Goal: Information Seeking & Learning: Understand process/instructions

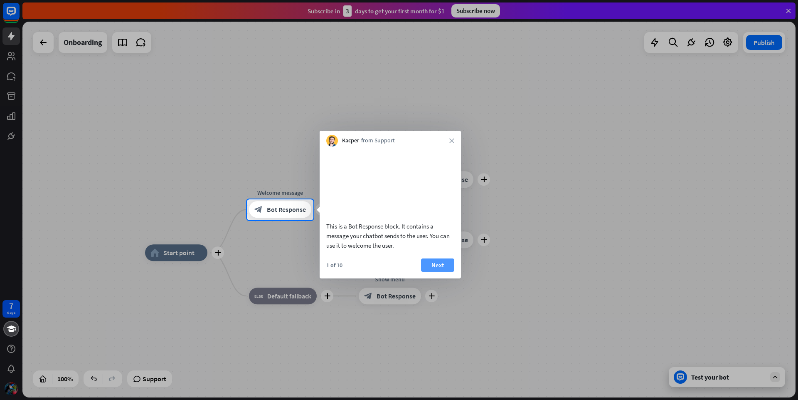
click at [438, 272] on button "Next" at bounding box center [437, 264] width 33 height 13
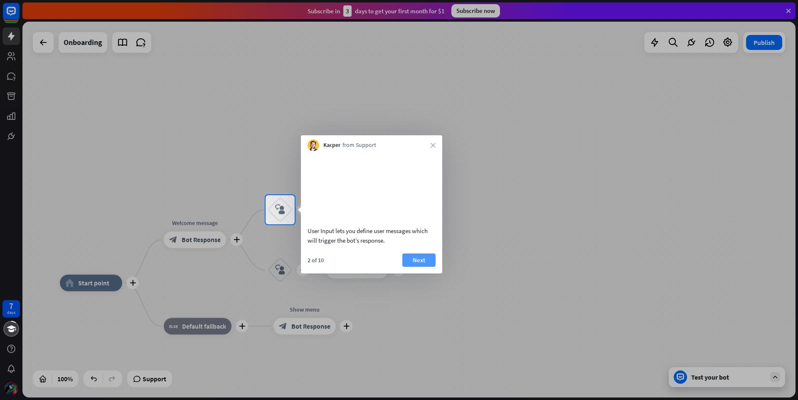
click at [427, 267] on button "Next" at bounding box center [418, 259] width 33 height 13
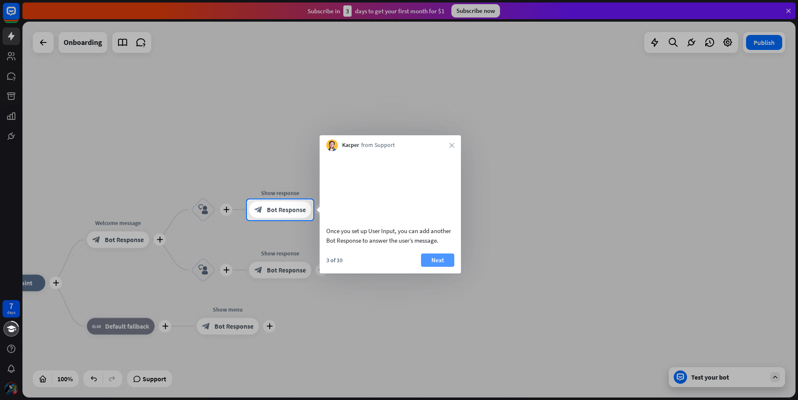
click at [440, 267] on button "Next" at bounding box center [437, 259] width 33 height 13
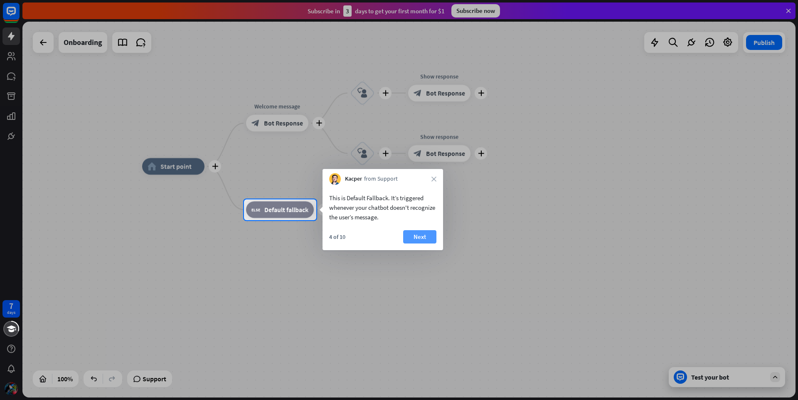
click at [423, 234] on button "Next" at bounding box center [419, 236] width 33 height 13
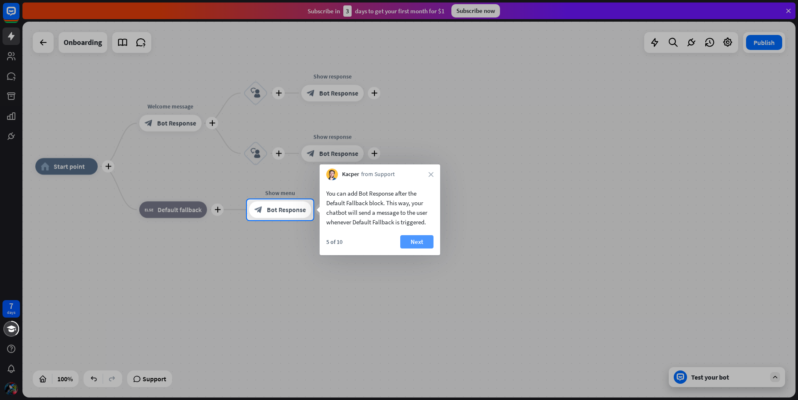
click at [422, 239] on button "Next" at bounding box center [416, 241] width 33 height 13
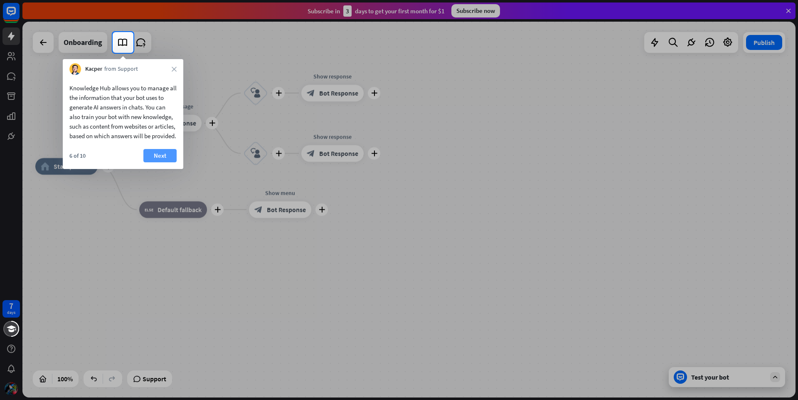
click at [166, 160] on button "Next" at bounding box center [159, 155] width 33 height 13
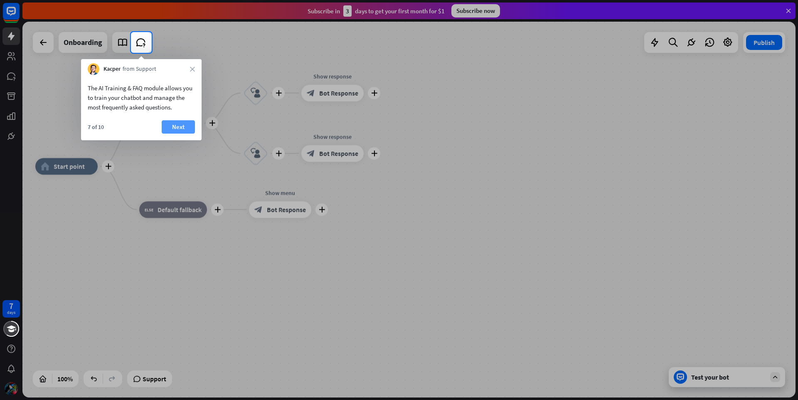
click at [179, 127] on button "Next" at bounding box center [178, 126] width 33 height 13
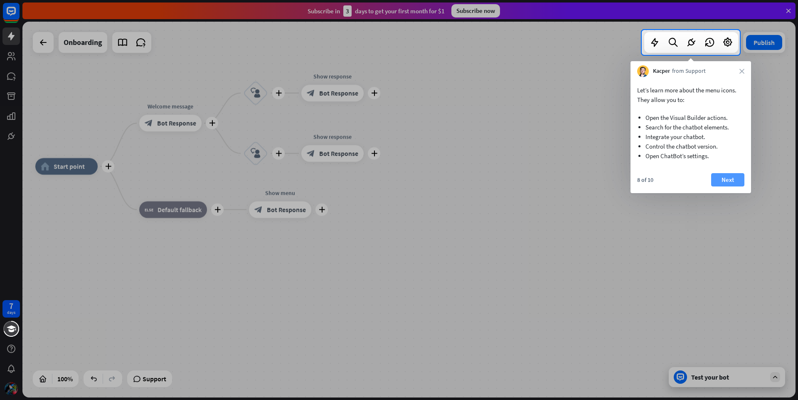
click at [728, 178] on button "Next" at bounding box center [727, 179] width 33 height 13
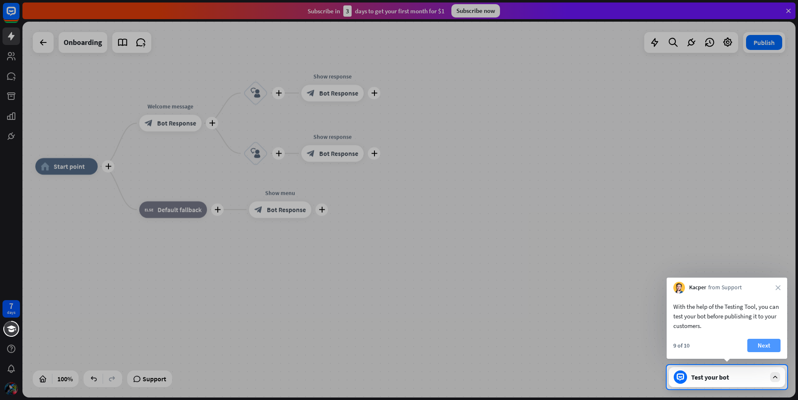
click at [773, 345] on button "Next" at bounding box center [764, 344] width 33 height 13
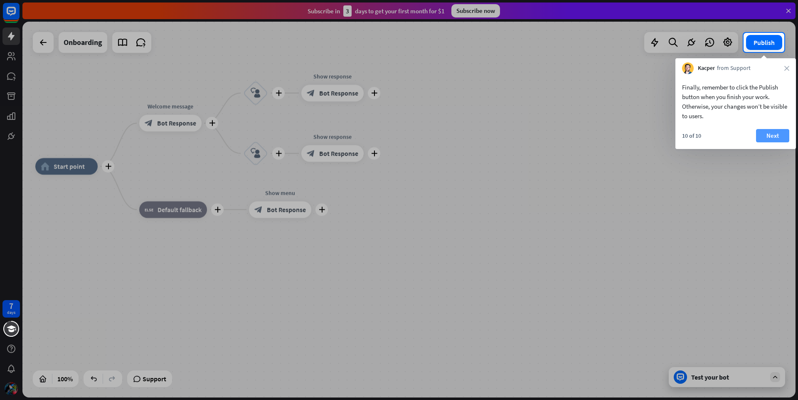
click at [770, 141] on button "Next" at bounding box center [772, 135] width 33 height 13
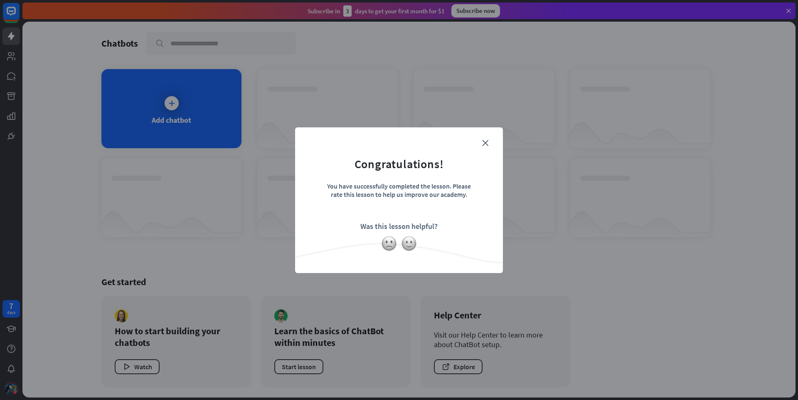
click at [380, 244] on div at bounding box center [399, 243] width 208 height 16
click at [455, 253] on div "close Congratulations! You have successfully completed the lesson. Please rate …" at bounding box center [399, 200] width 208 height 146
click at [486, 142] on icon "close" at bounding box center [485, 143] width 6 height 6
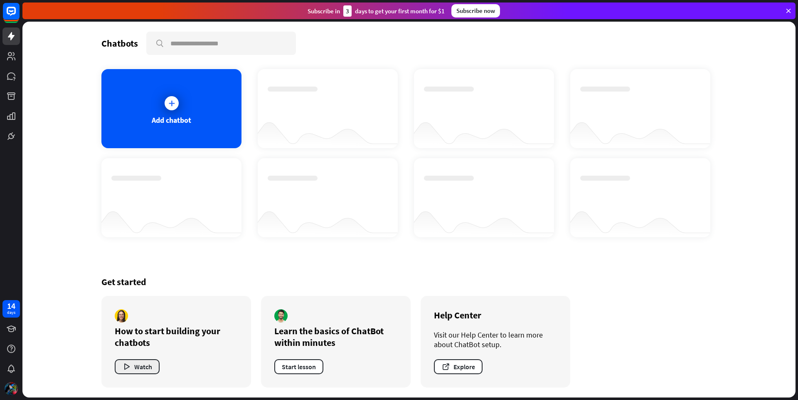
click at [124, 366] on icon "button" at bounding box center [126, 366] width 9 height 9
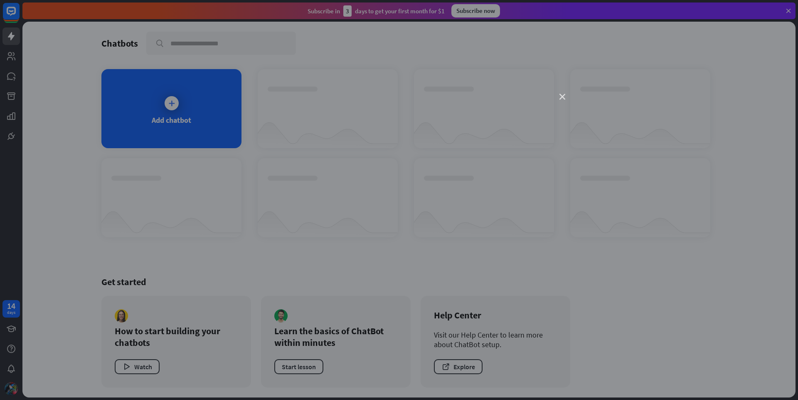
click at [563, 96] on icon "close" at bounding box center [563, 97] width 6 height 6
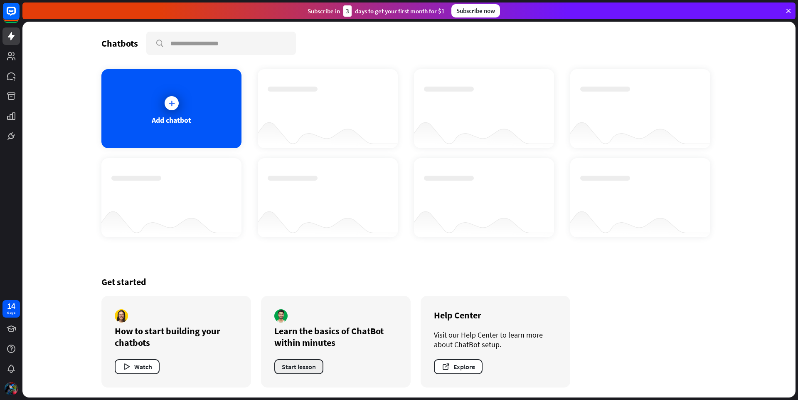
click at [301, 364] on button "Start lesson" at bounding box center [298, 366] width 49 height 15
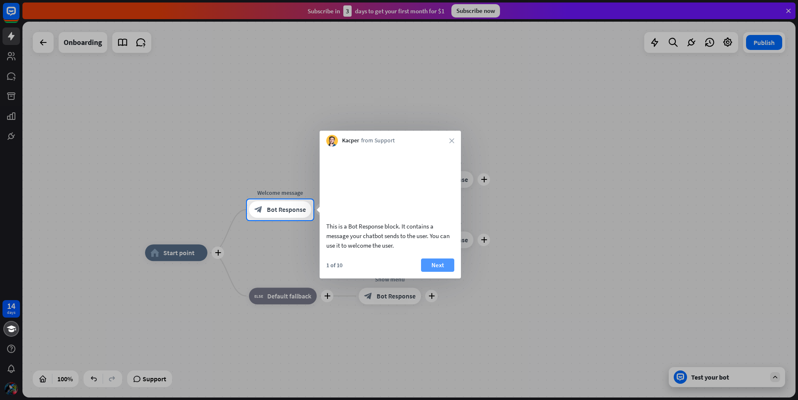
click at [436, 272] on button "Next" at bounding box center [437, 264] width 33 height 13
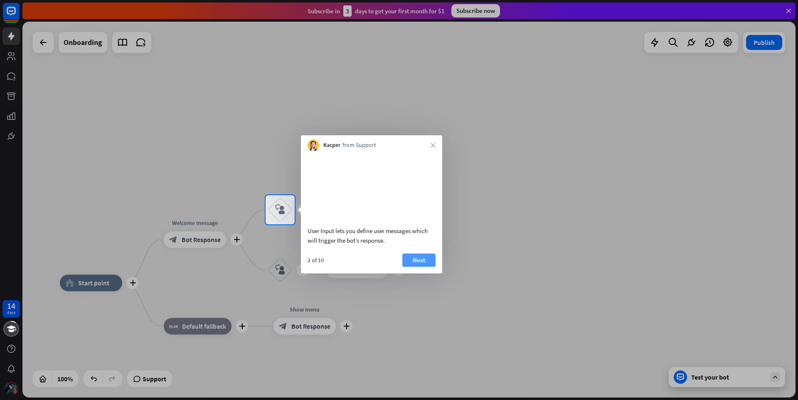
click at [426, 267] on button "Next" at bounding box center [418, 259] width 33 height 13
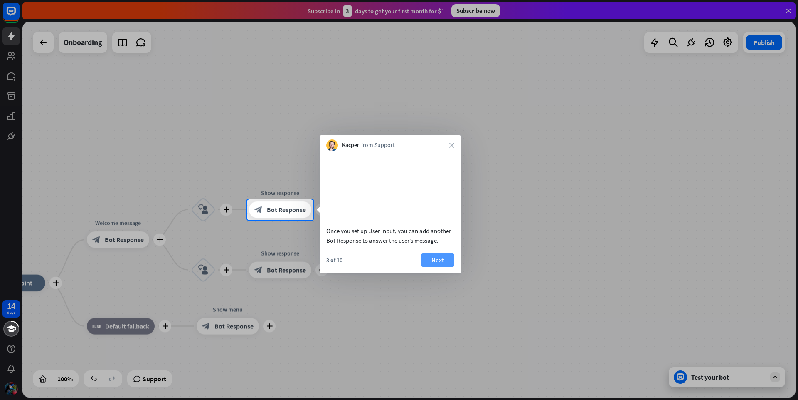
click at [432, 267] on button "Next" at bounding box center [437, 259] width 33 height 13
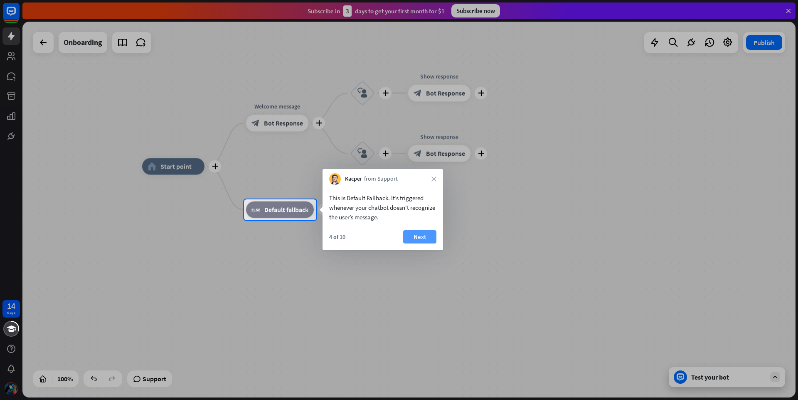
click at [426, 231] on button "Next" at bounding box center [419, 236] width 33 height 13
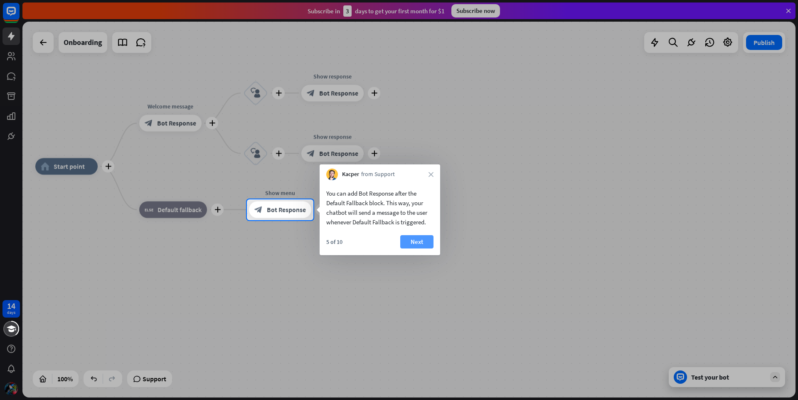
click at [424, 240] on button "Next" at bounding box center [416, 241] width 33 height 13
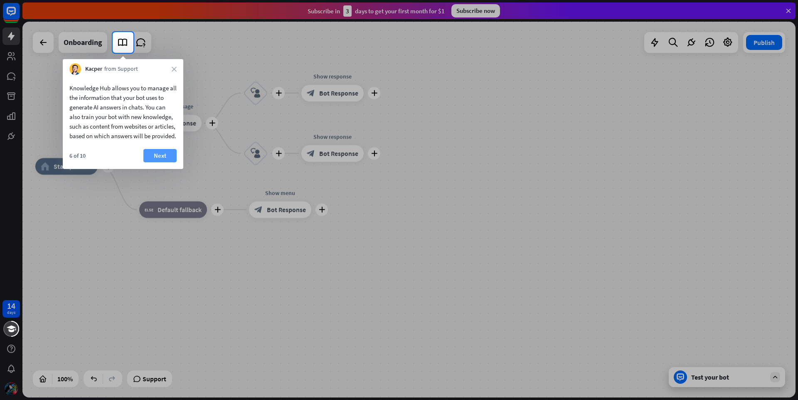
click at [162, 162] on button "Next" at bounding box center [159, 155] width 33 height 13
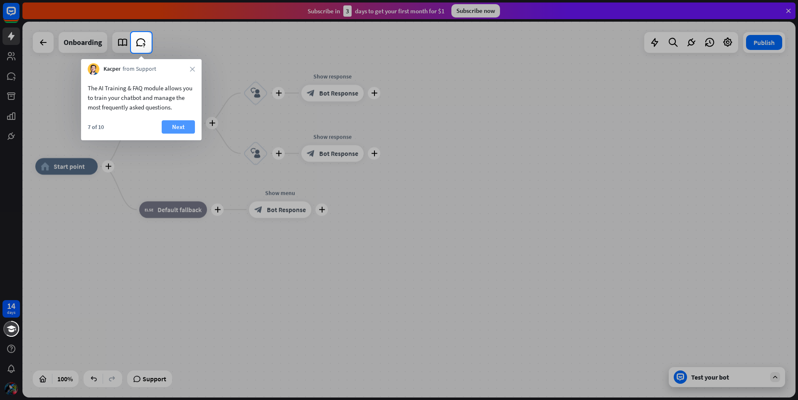
click at [178, 127] on button "Next" at bounding box center [178, 126] width 33 height 13
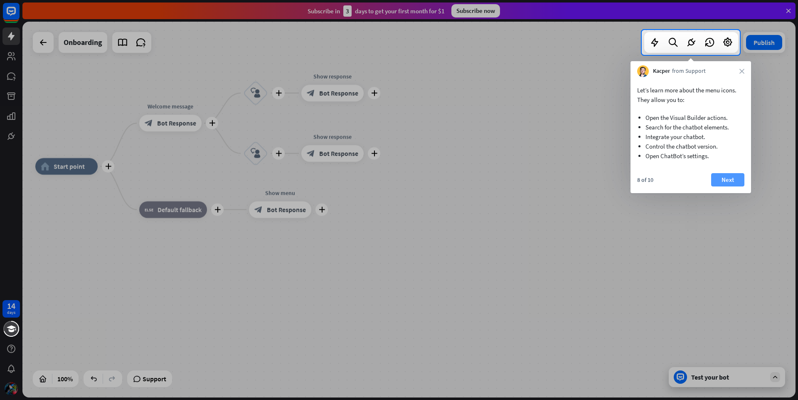
click at [726, 181] on button "Next" at bounding box center [727, 179] width 33 height 13
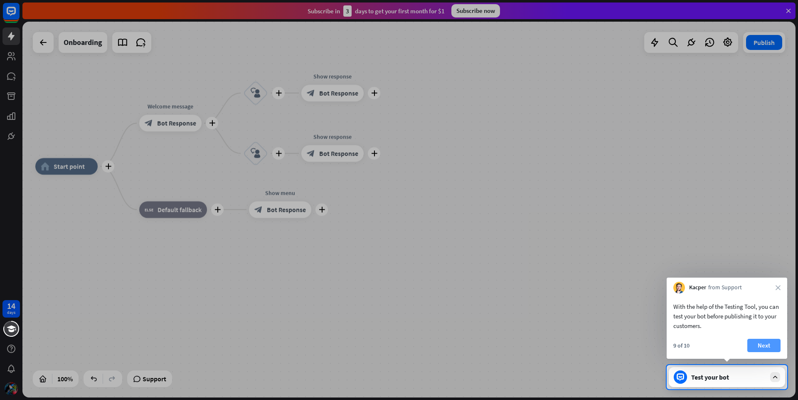
click at [780, 342] on button "Next" at bounding box center [764, 344] width 33 height 13
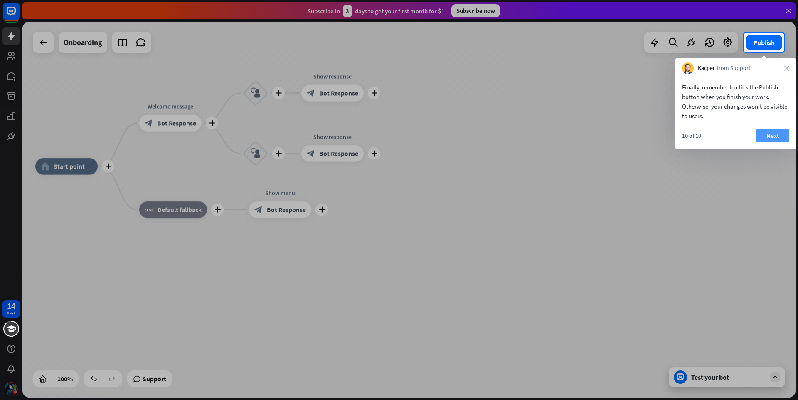
click at [771, 133] on button "Next" at bounding box center [772, 135] width 33 height 13
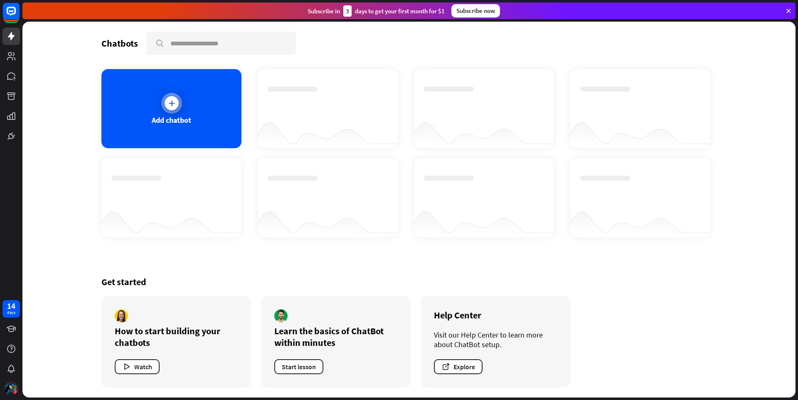
click at [165, 101] on div at bounding box center [172, 103] width 14 height 14
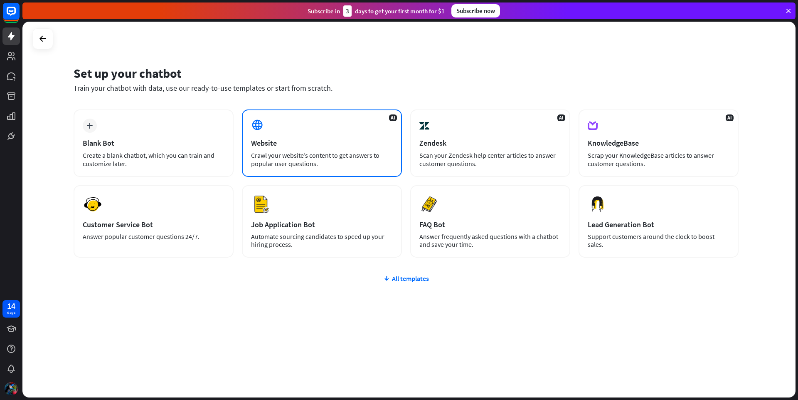
click at [279, 136] on div "AI Website Crawl your website’s content to get answers to popular user question…" at bounding box center [322, 142] width 160 height 67
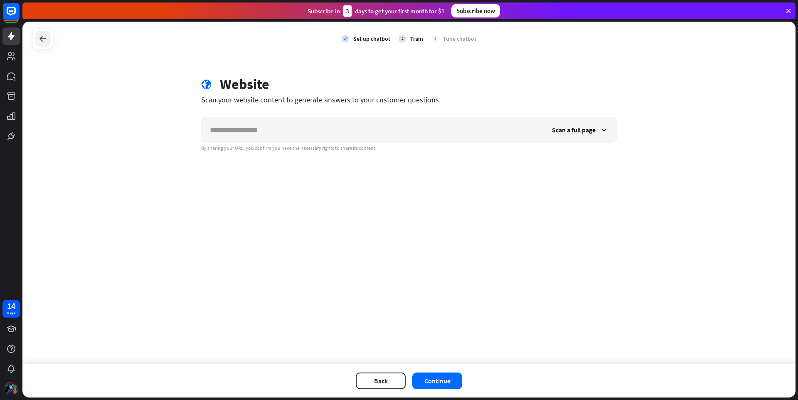
click at [44, 32] on div at bounding box center [43, 39] width 16 height 16
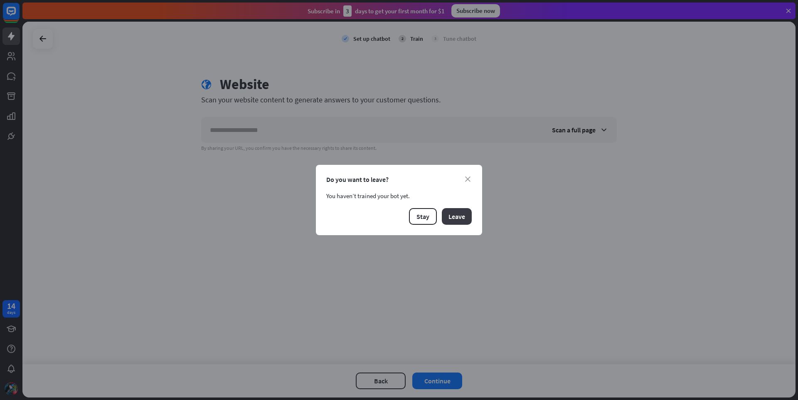
click at [456, 215] on button "Leave" at bounding box center [457, 216] width 30 height 17
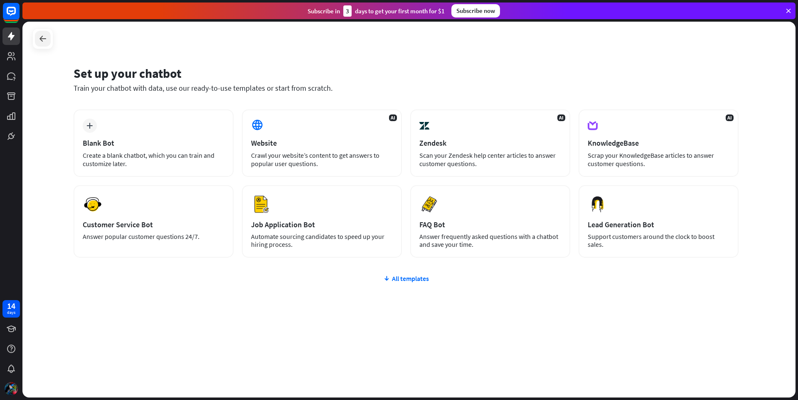
click at [41, 37] on icon at bounding box center [43, 39] width 10 height 10
